Goal: Check status: Check status

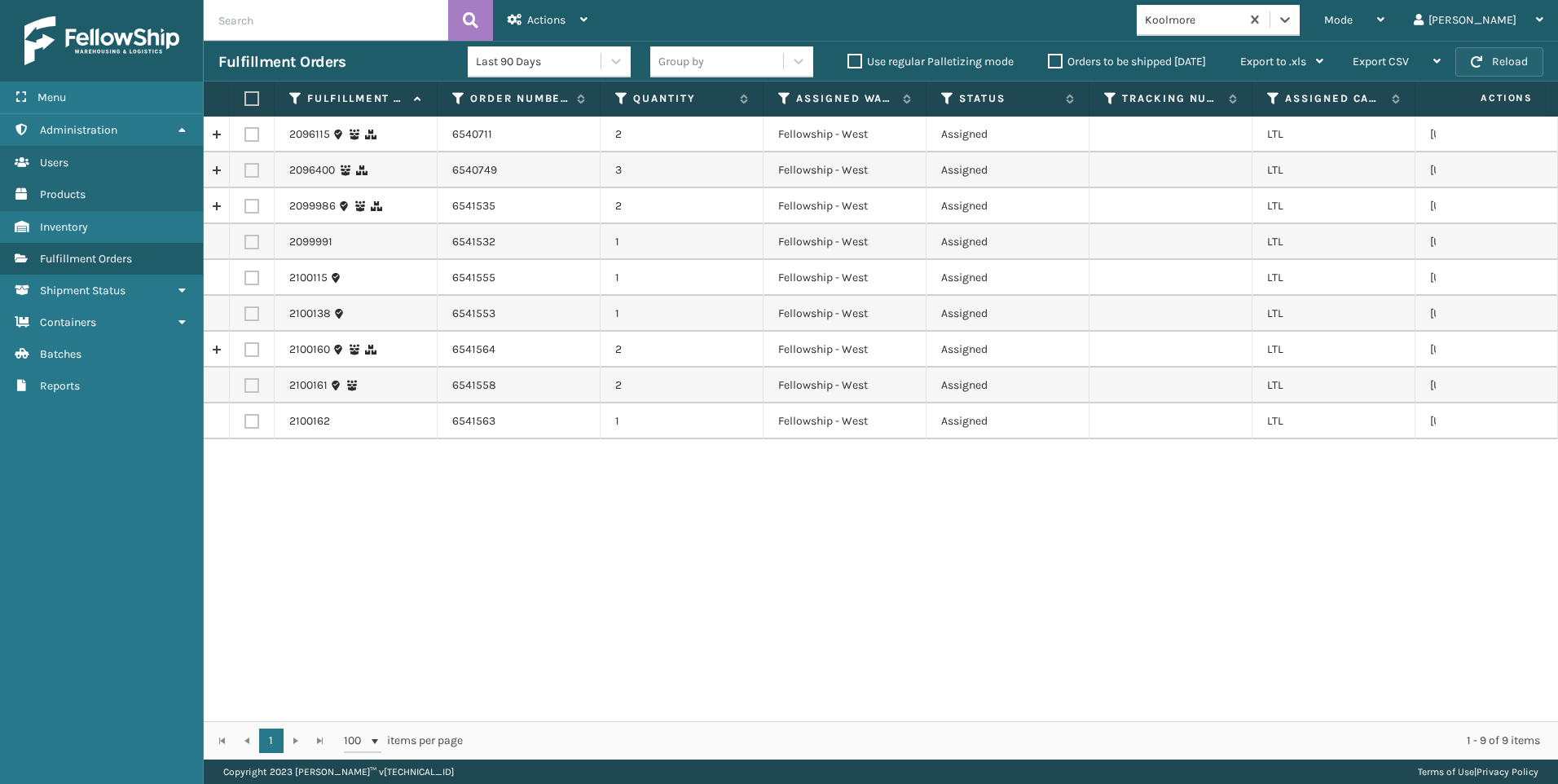
click at [1519, 59] on button "Reload" at bounding box center [1499, 62] width 88 height 29
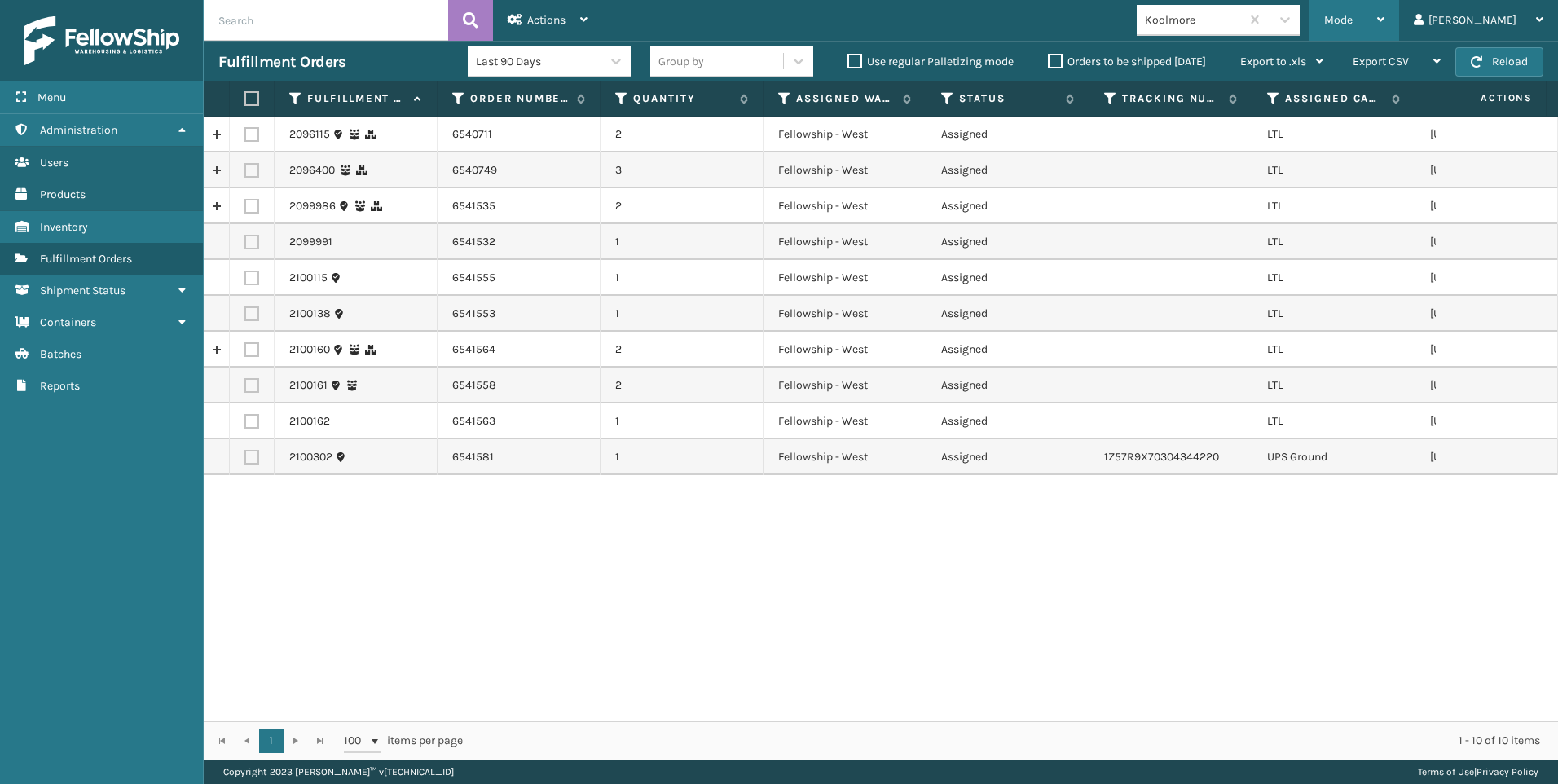
drag, startPoint x: 1407, startPoint y: 37, endPoint x: 1390, endPoint y: 44, distance: 18.4
click at [1385, 37] on div "Mode" at bounding box center [1354, 20] width 61 height 41
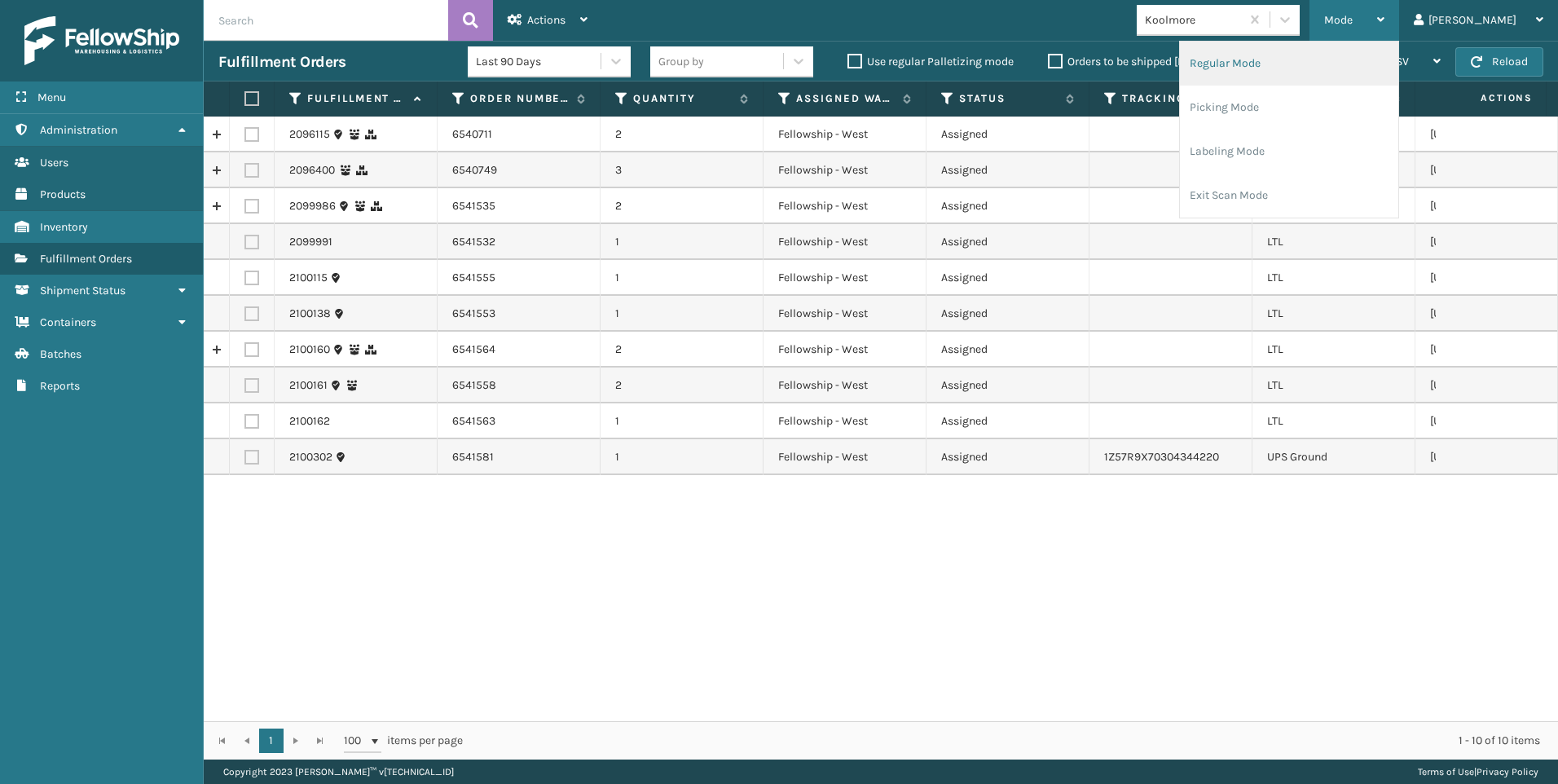
click at [1296, 71] on li "Regular Mode" at bounding box center [1289, 63] width 219 height 44
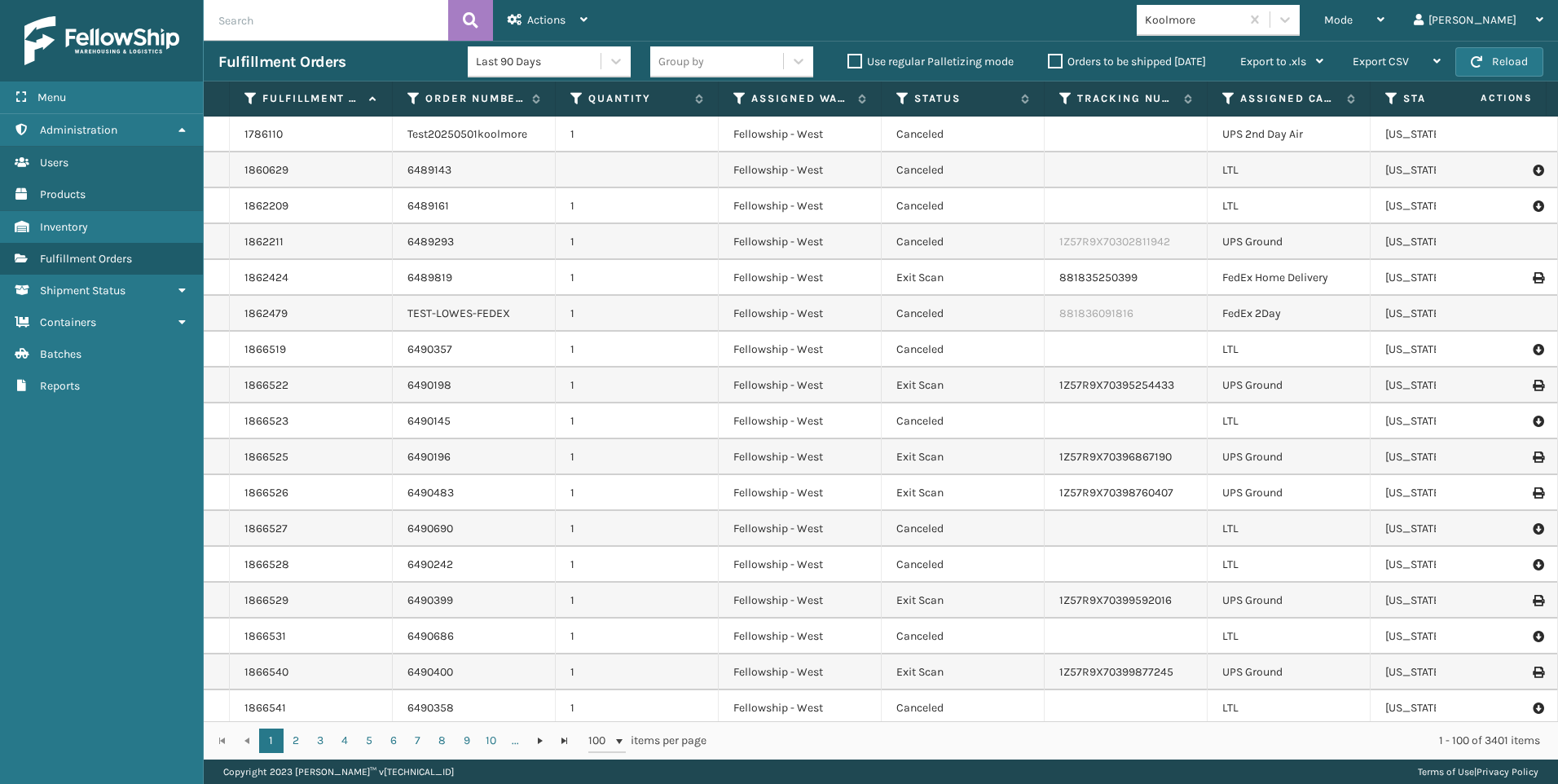
drag, startPoint x: 391, startPoint y: 7, endPoint x: 383, endPoint y: 16, distance: 12.0
click at [389, 8] on input "text" at bounding box center [326, 20] width 245 height 41
paste input "6541473"
type input "6541473"
click at [482, 25] on button at bounding box center [471, 20] width 45 height 41
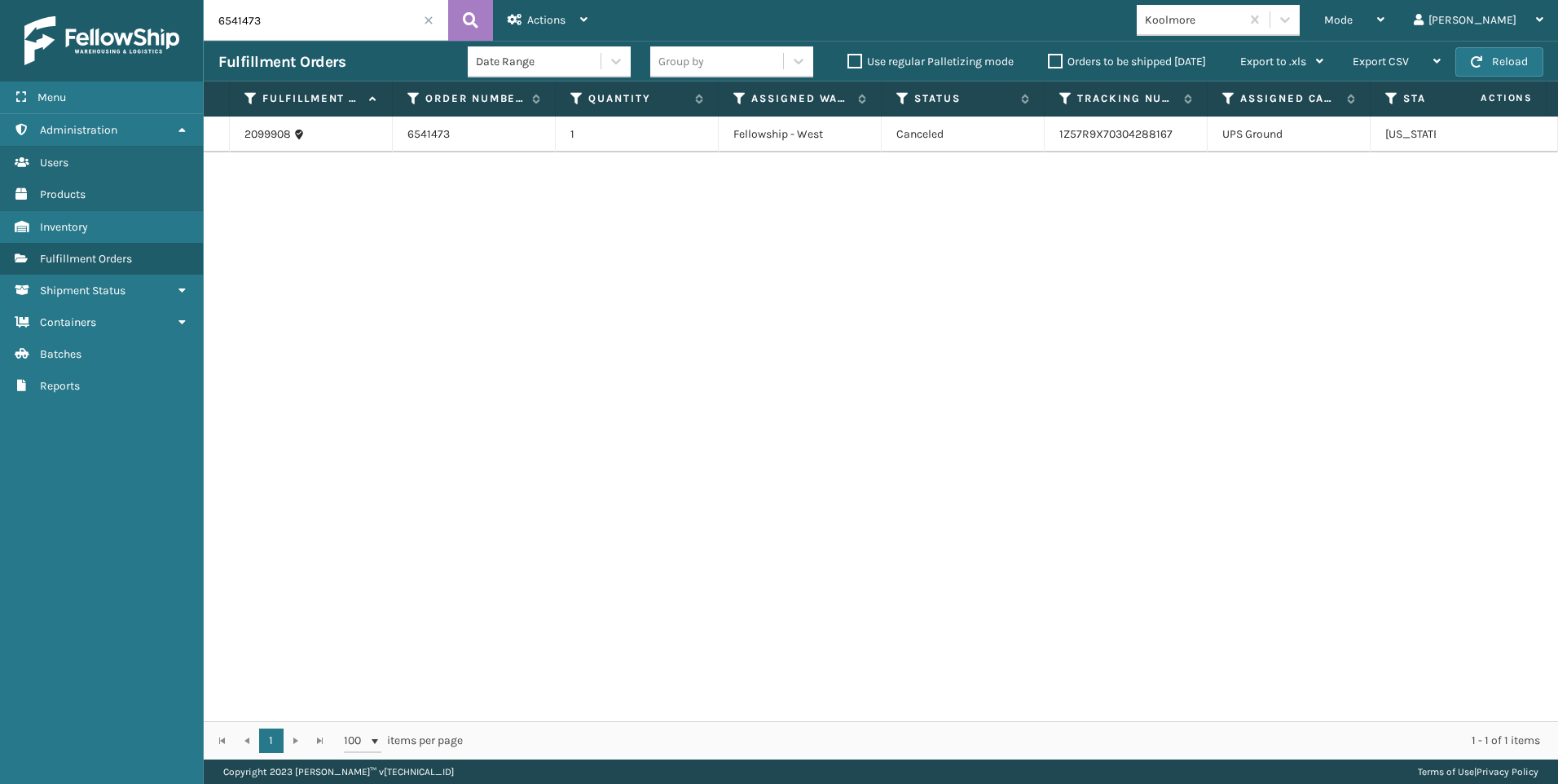
drag, startPoint x: 1096, startPoint y: 135, endPoint x: 1072, endPoint y: 180, distance: 51.0
click at [1053, 238] on div "2099908 6541473 1 Fellowship - West Canceled 1Z57R9X70304288167 UPS Ground [US_…" at bounding box center [880, 418] width 1354 height 604
drag, startPoint x: 1130, startPoint y: 134, endPoint x: 1202, endPoint y: 135, distance: 72.0
click at [1202, 135] on td "1Z57R9X70304288167" at bounding box center [1126, 134] width 163 height 36
copy link "1Z57R9X70304288167"
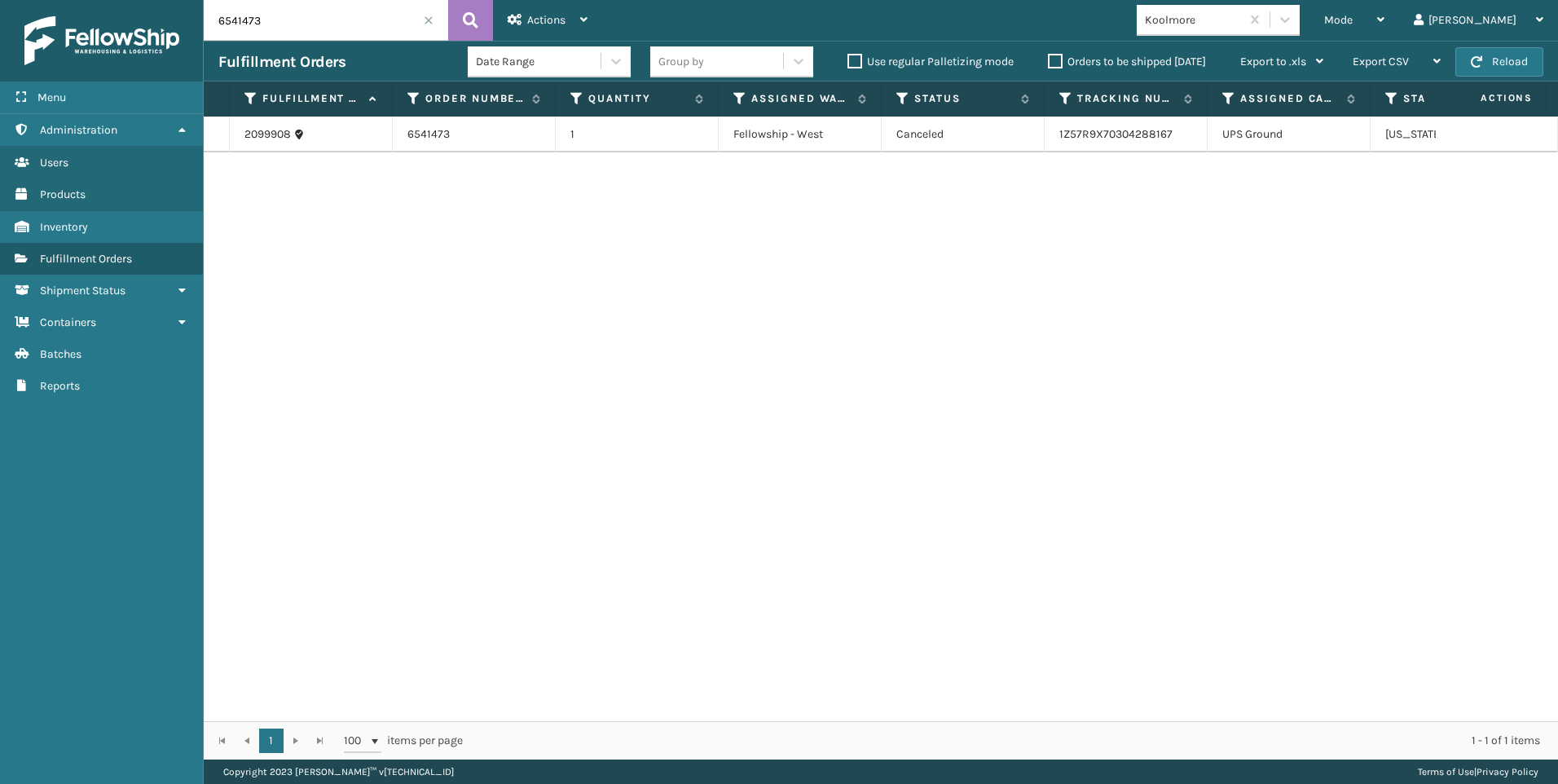
click at [1246, 474] on div "2099908 6541473 1 Fellowship - West Canceled 1Z57R9X70304288167 UPS Ground [US_…" at bounding box center [880, 418] width 1354 height 604
